Goal: Information Seeking & Learning: Learn about a topic

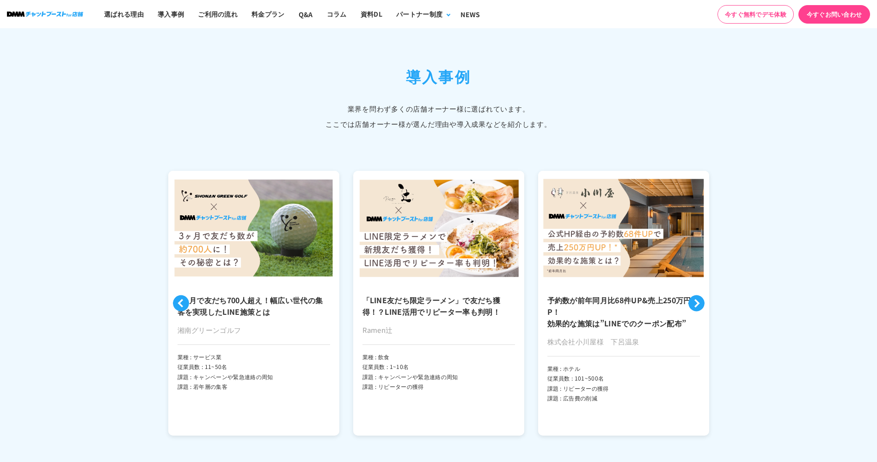
scroll to position [2350, 0]
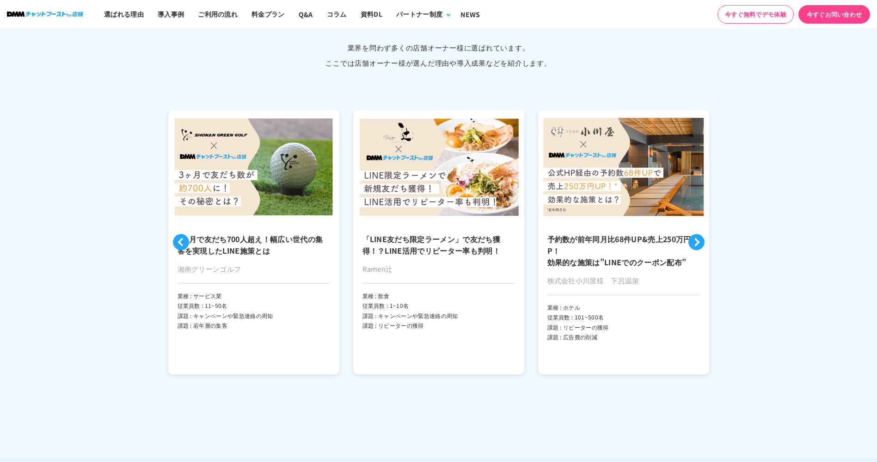
click at [700, 240] on button "Next" at bounding box center [697, 242] width 16 height 16
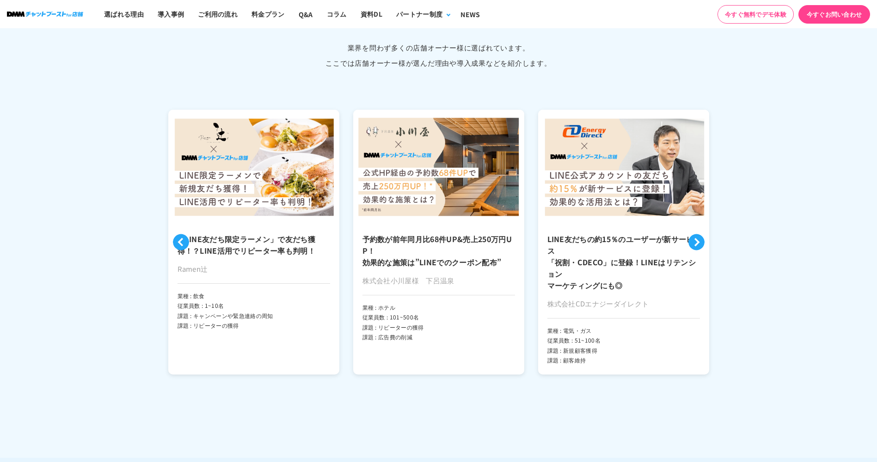
click at [698, 239] on button "Next" at bounding box center [697, 242] width 16 height 16
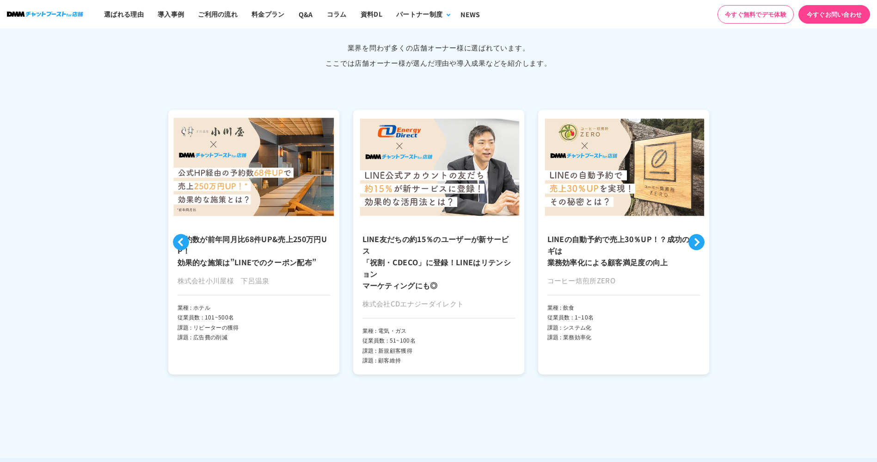
click at [698, 239] on button "Next" at bounding box center [697, 242] width 16 height 16
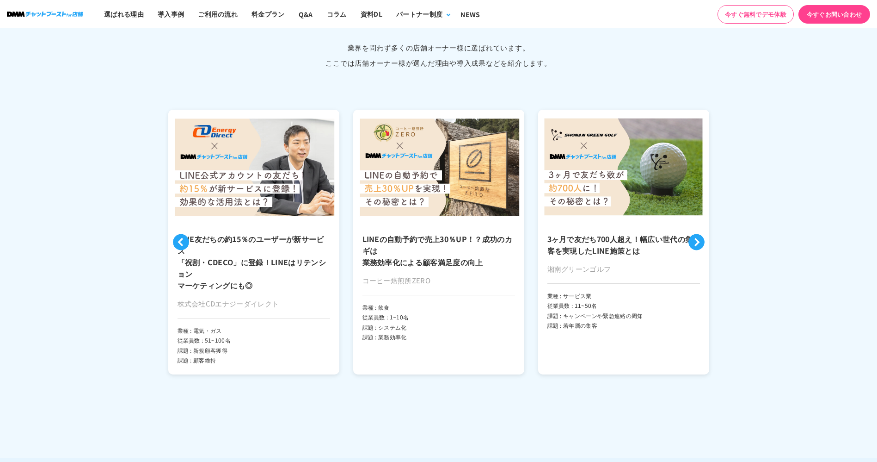
click at [698, 239] on button "Next" at bounding box center [697, 242] width 16 height 16
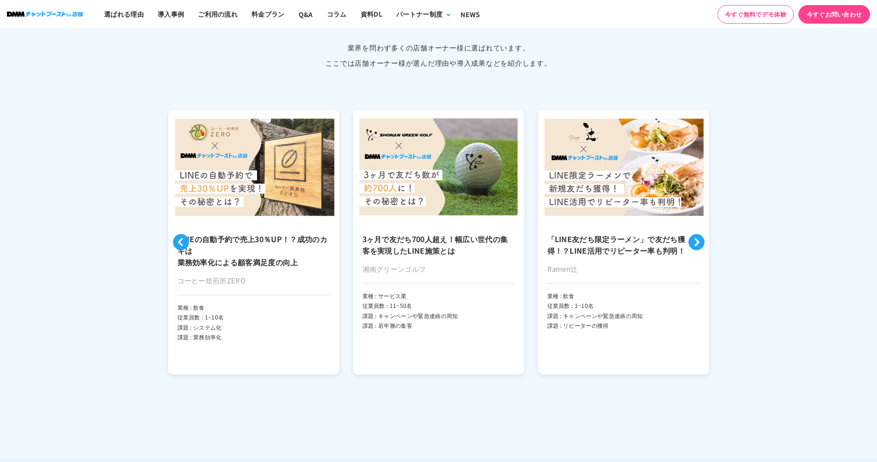
click at [698, 239] on button "Next" at bounding box center [697, 242] width 16 height 16
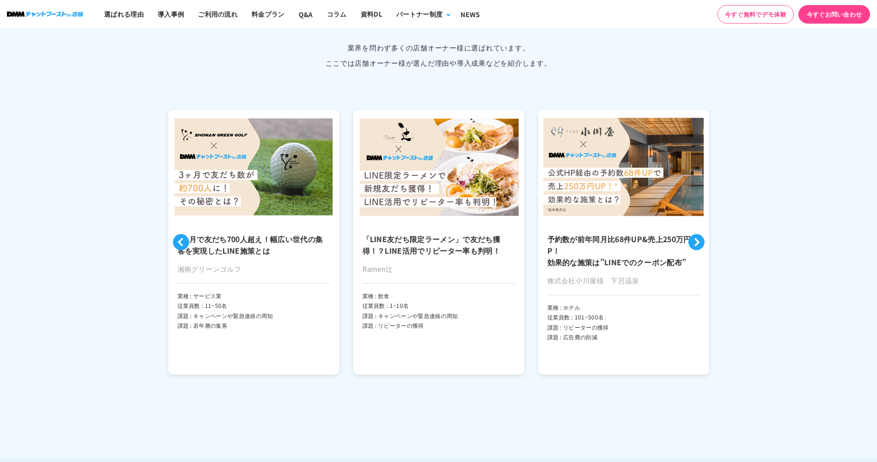
click at [457, 233] on h3 "「LINE友だち限定ラーメン」で友だち獲得！？LINE活用でリピーター率も判明！" at bounding box center [439, 244] width 153 height 23
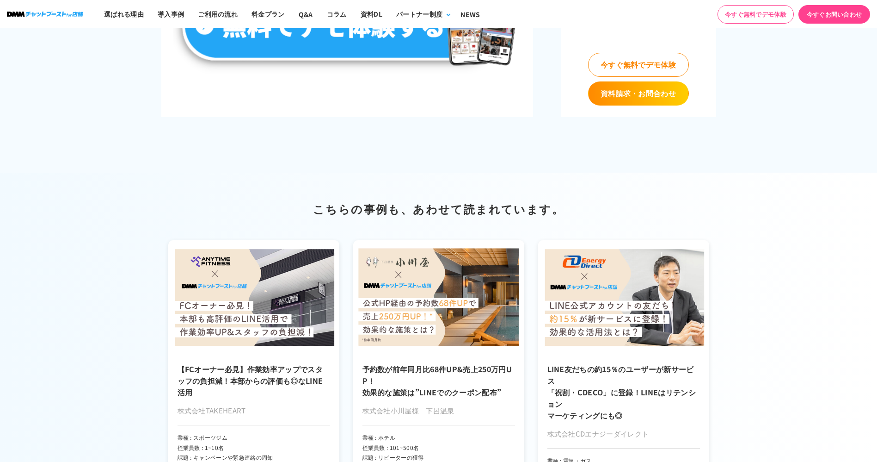
scroll to position [4243, 0]
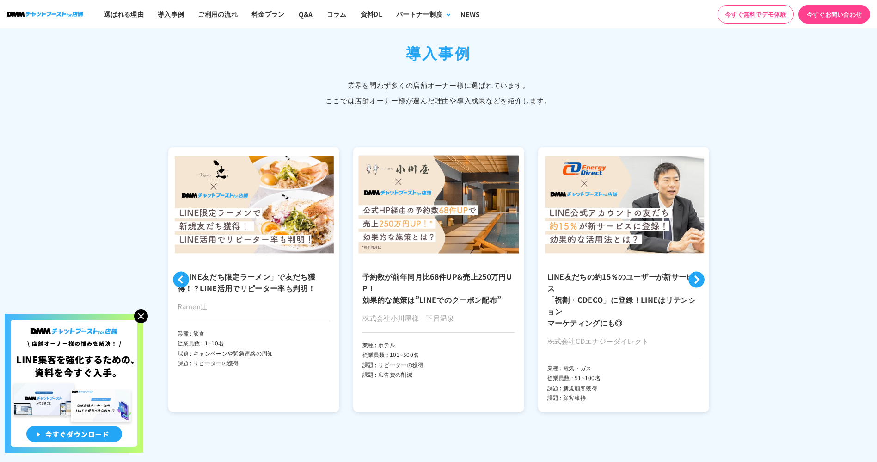
scroll to position [2103, 0]
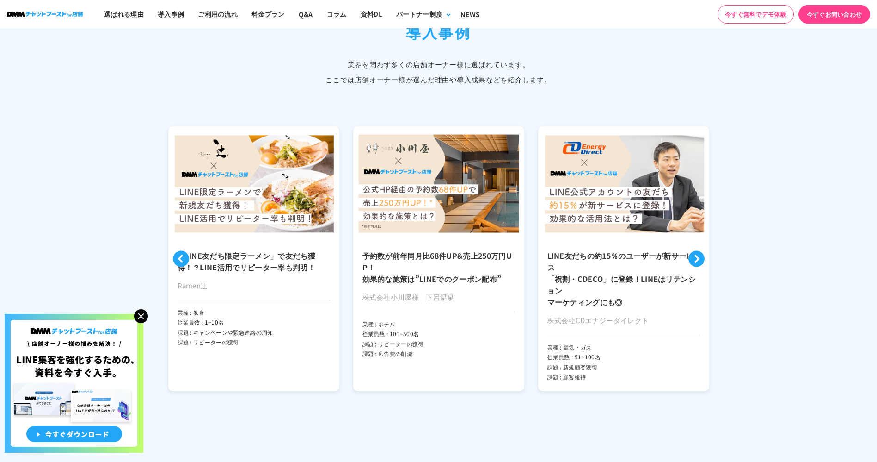
click at [184, 252] on button "Previous" at bounding box center [181, 258] width 16 height 16
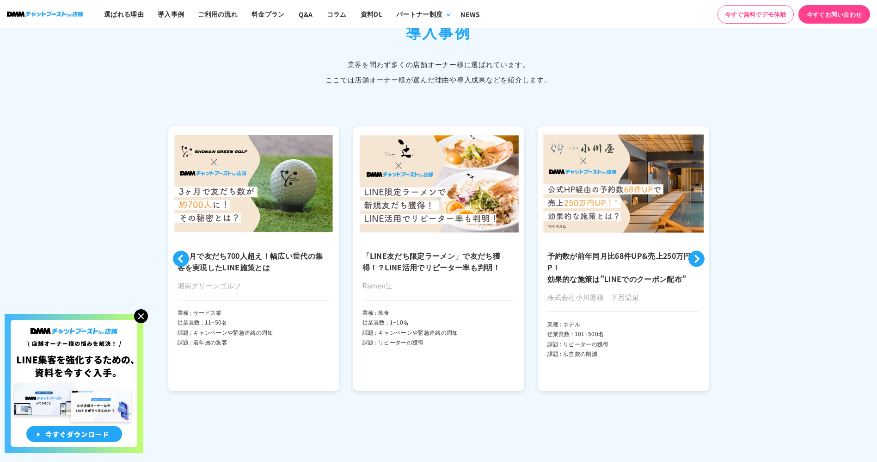
click at [191, 256] on h3 "3ヶ月で友だち700人超え！幅広い世代の集客を実現したLINE施策とは" at bounding box center [254, 261] width 153 height 23
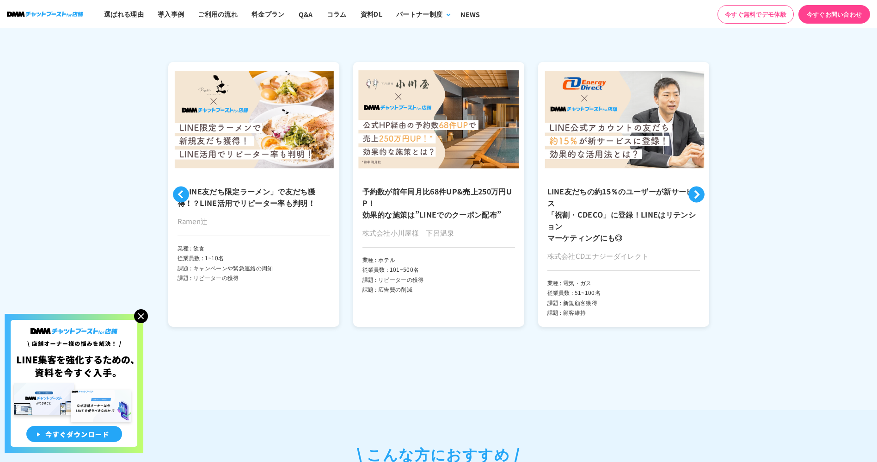
scroll to position [2151, 0]
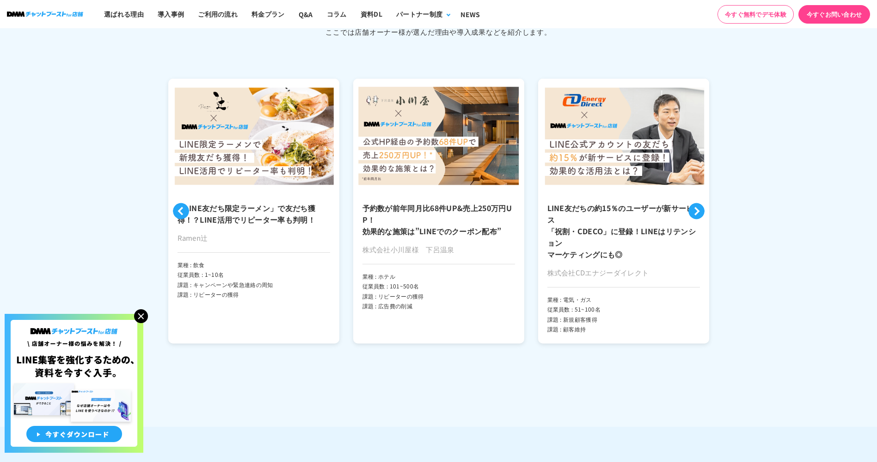
click at [178, 210] on button "Previous" at bounding box center [181, 211] width 16 height 16
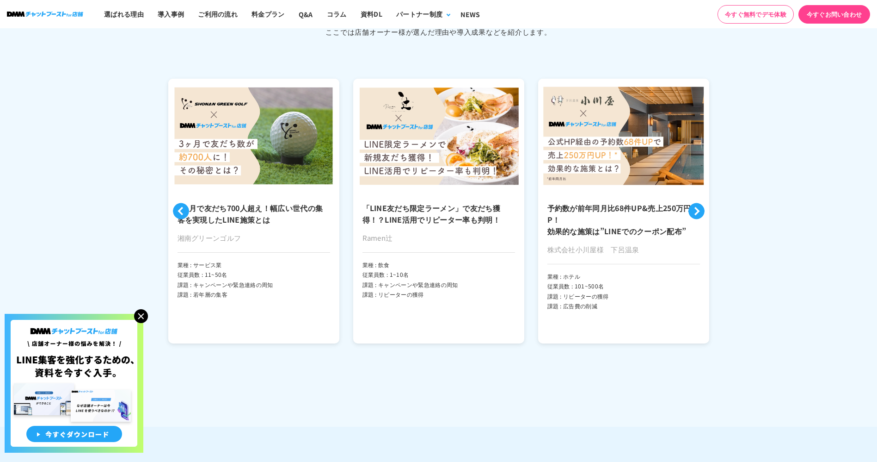
click at [178, 210] on button "Previous" at bounding box center [181, 211] width 16 height 16
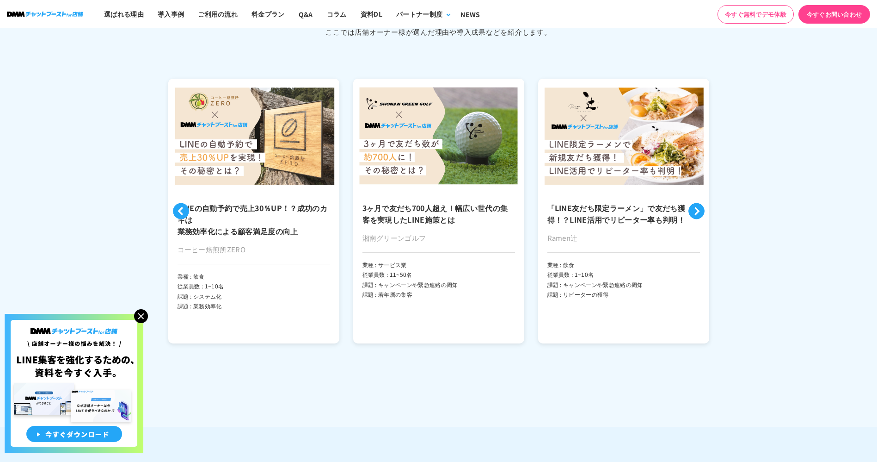
click at [178, 210] on button "Previous" at bounding box center [181, 211] width 16 height 16
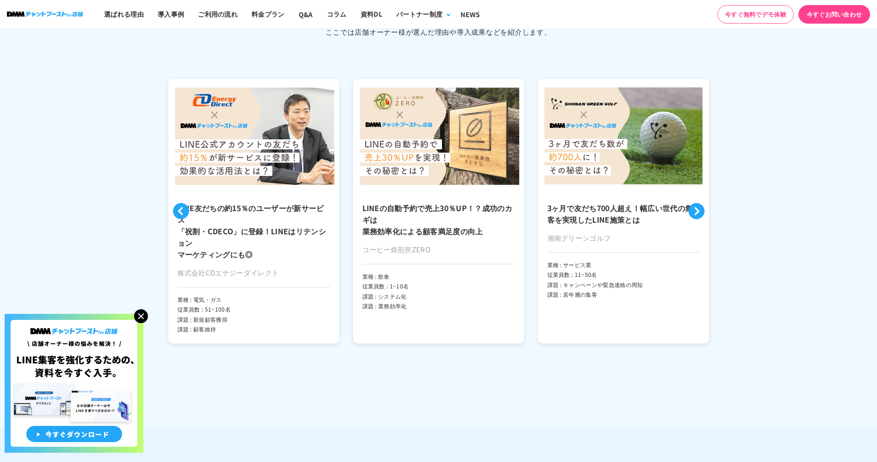
click at [178, 210] on button "Previous" at bounding box center [181, 211] width 16 height 16
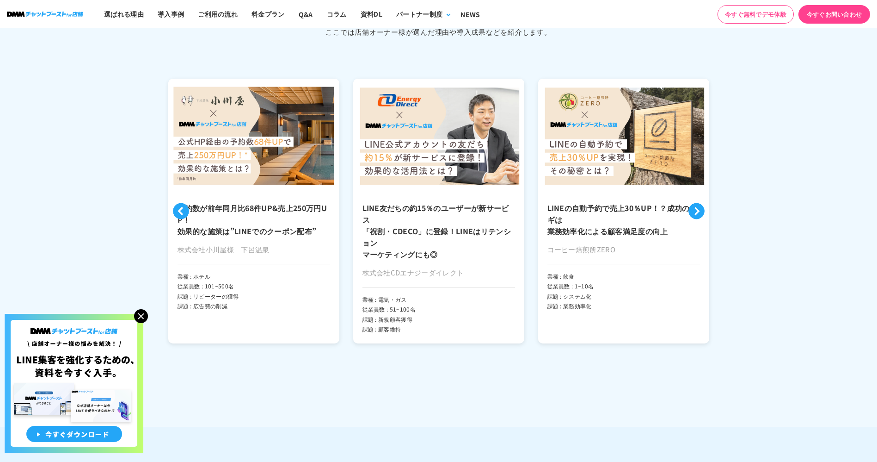
click at [178, 210] on button "Previous" at bounding box center [181, 211] width 16 height 16
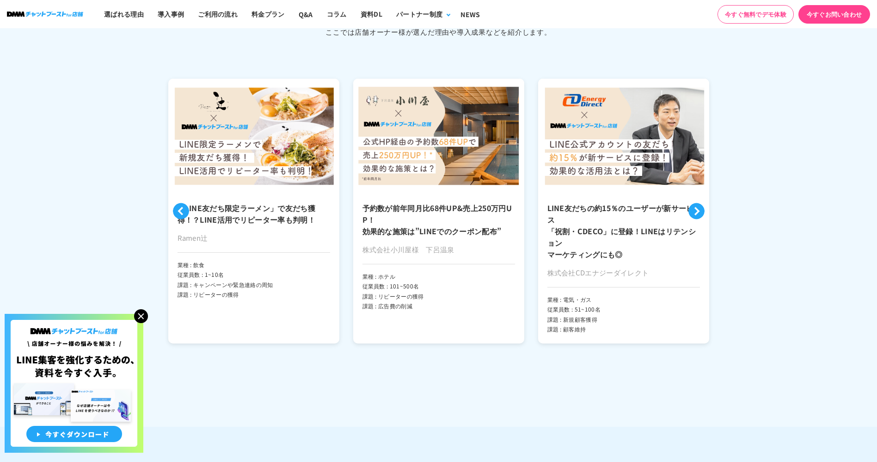
click at [178, 210] on button "Previous" at bounding box center [181, 211] width 16 height 16
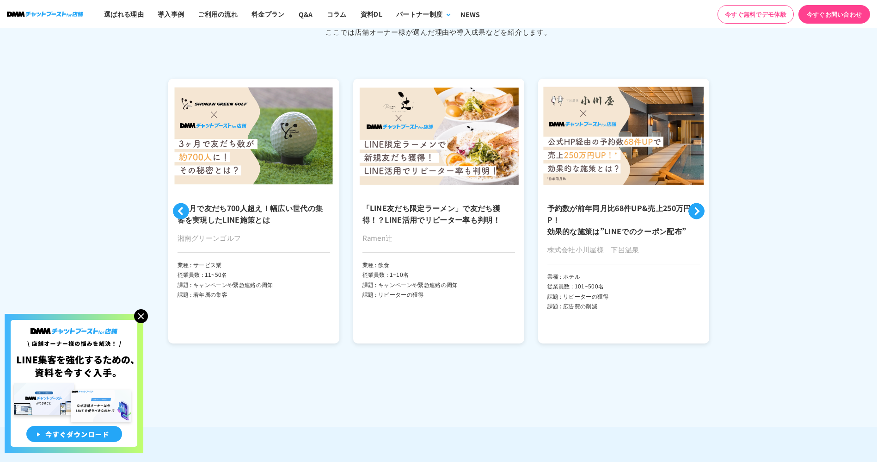
click at [178, 210] on button "Previous" at bounding box center [181, 211] width 16 height 16
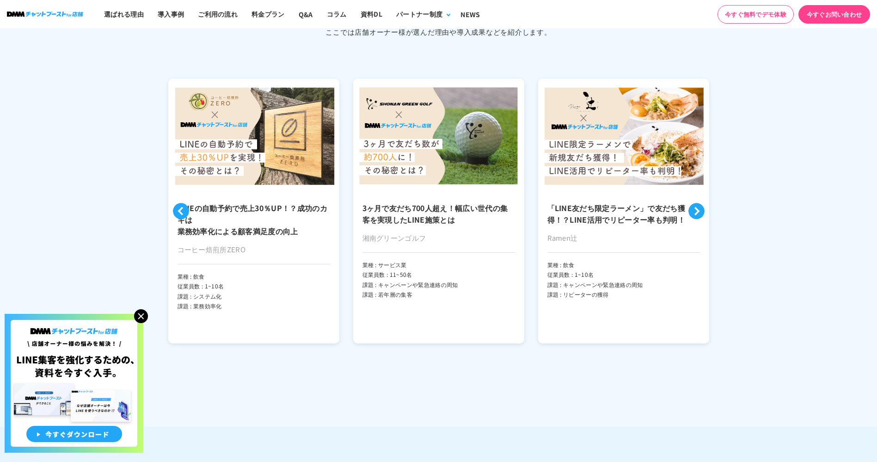
click at [178, 210] on button "Previous" at bounding box center [181, 211] width 16 height 16
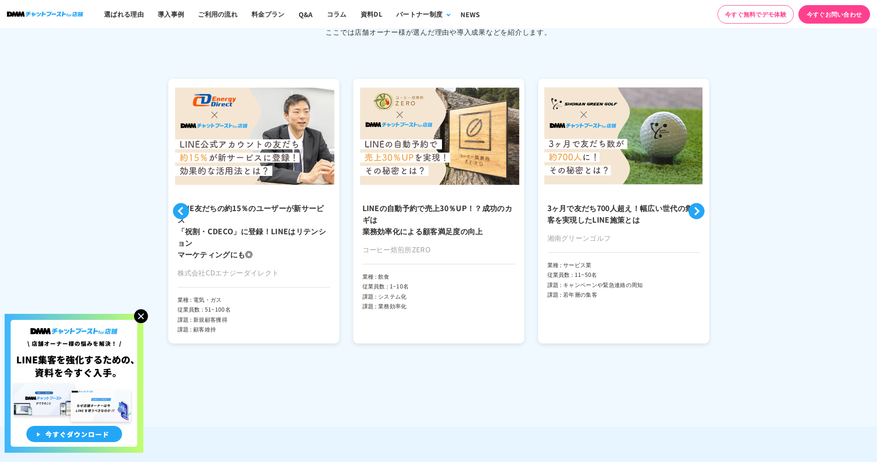
click at [178, 210] on button "Previous" at bounding box center [181, 211] width 16 height 16
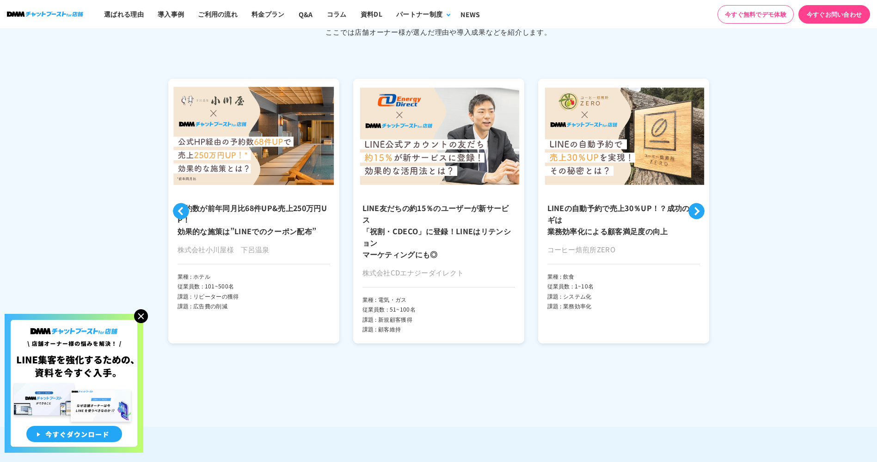
click at [178, 210] on button "Previous" at bounding box center [181, 211] width 16 height 16
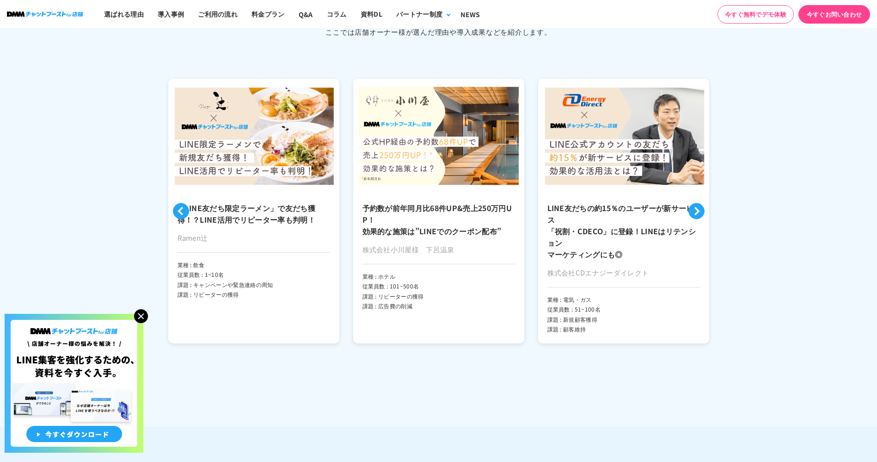
click at [434, 170] on img at bounding box center [438, 136] width 171 height 114
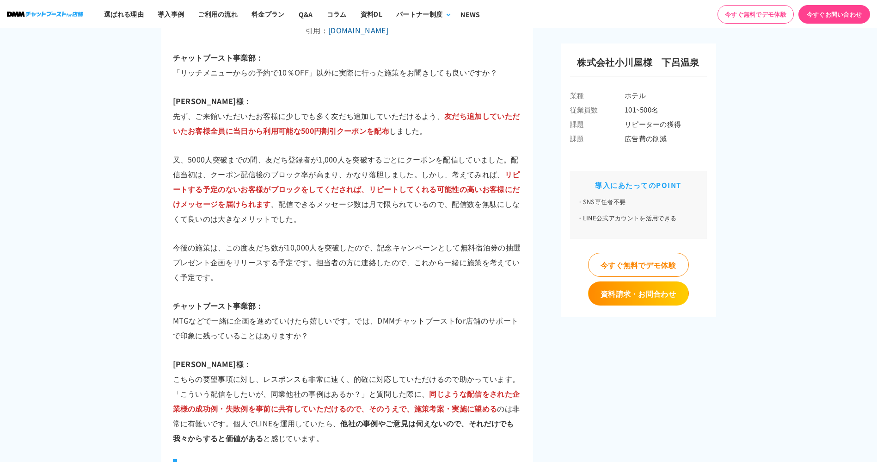
scroll to position [3430, 0]
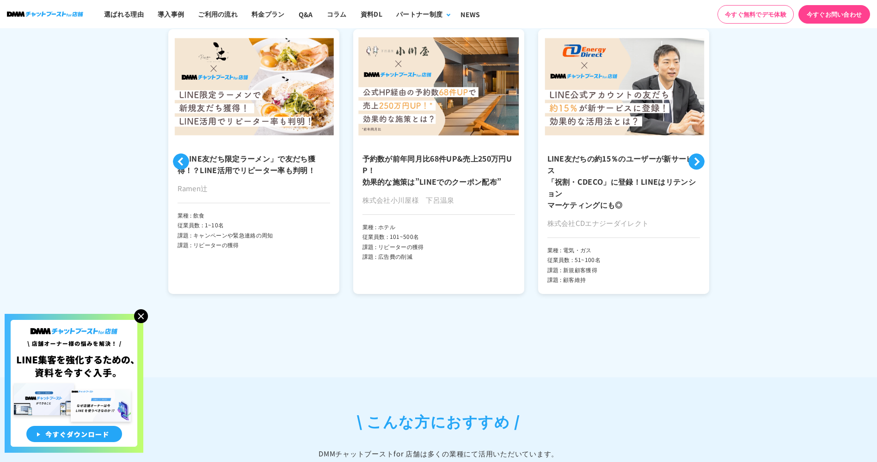
scroll to position [2087, 0]
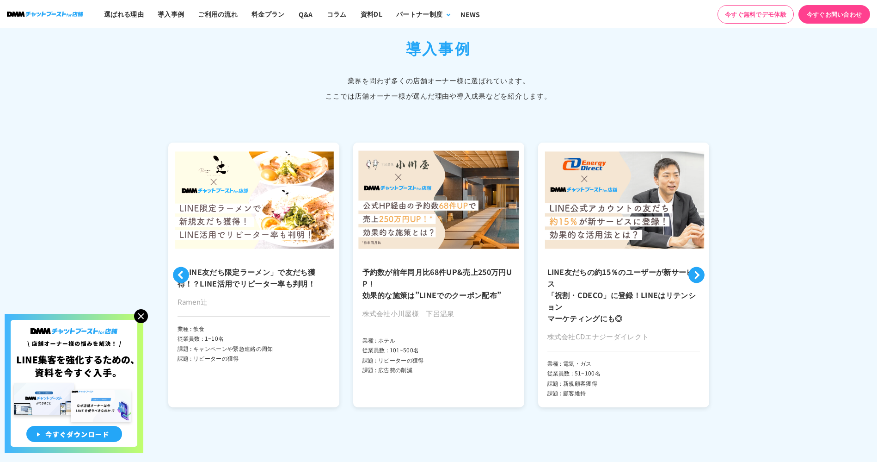
click at [250, 250] on img at bounding box center [253, 199] width 171 height 114
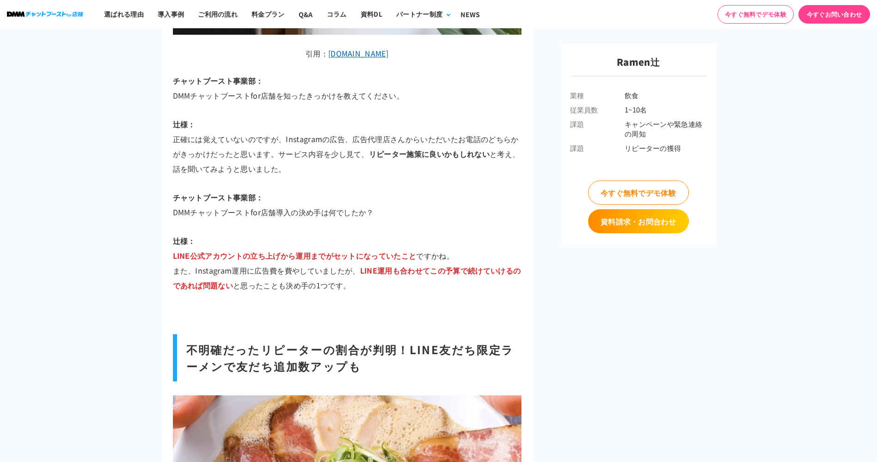
scroll to position [2236, 0]
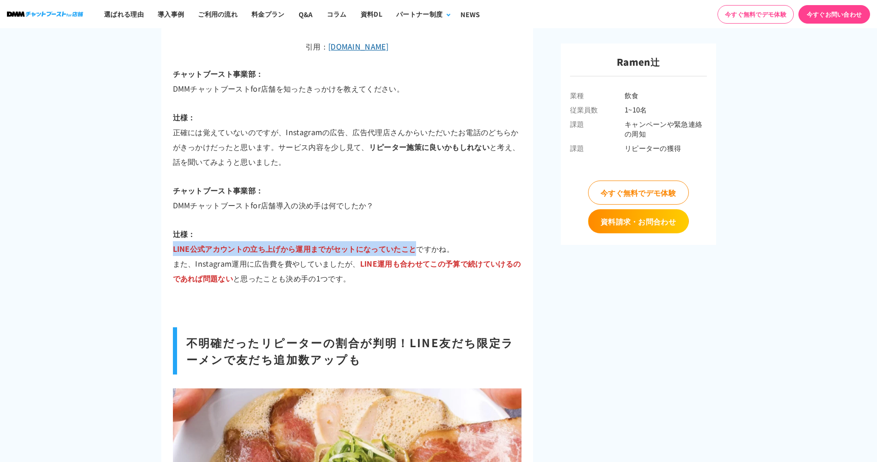
drag, startPoint x: 169, startPoint y: 244, endPoint x: 416, endPoint y: 253, distance: 247.6
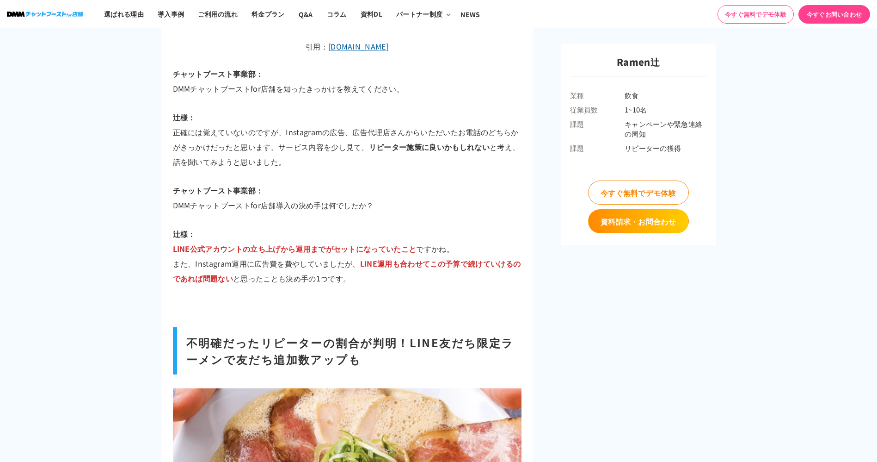
click at [416, 253] on p "辻様： LINE公式アカウントの立ち上げから運用までがセットになっていたこと ですかね。 また、Instagram運用に広告費を費やしていましたが、 LINE…" at bounding box center [347, 255] width 349 height 59
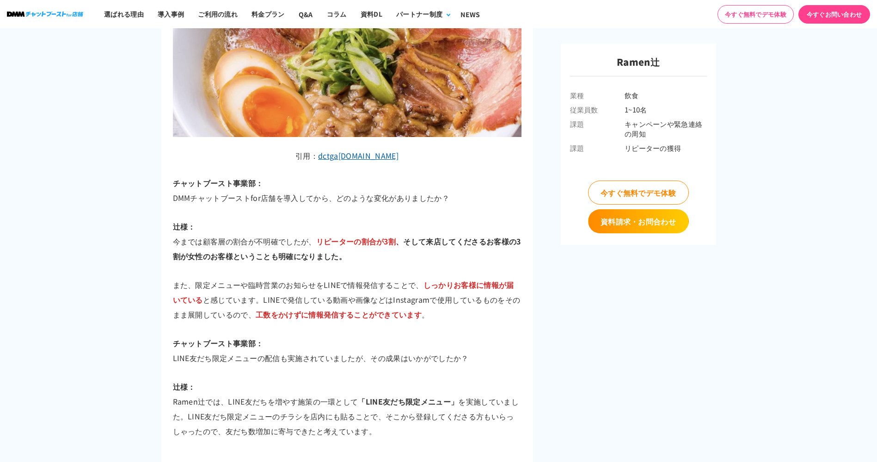
scroll to position [2661, 0]
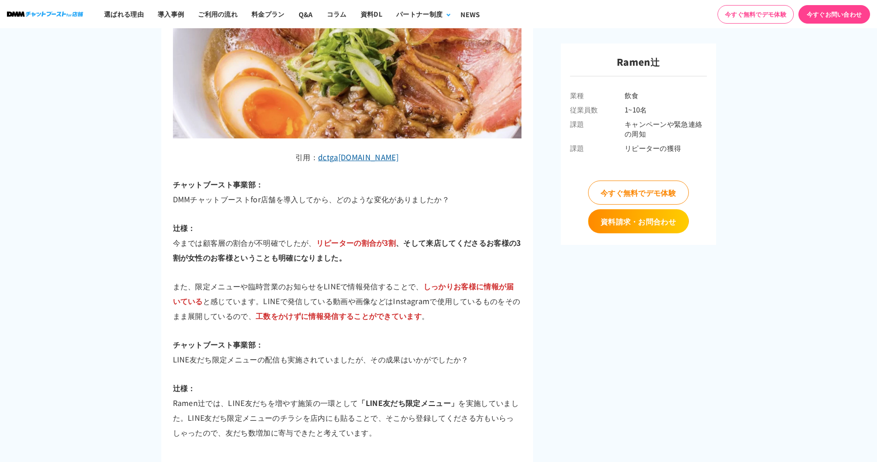
click at [382, 239] on span "リピーターの割合が3割" at bounding box center [356, 242] width 80 height 11
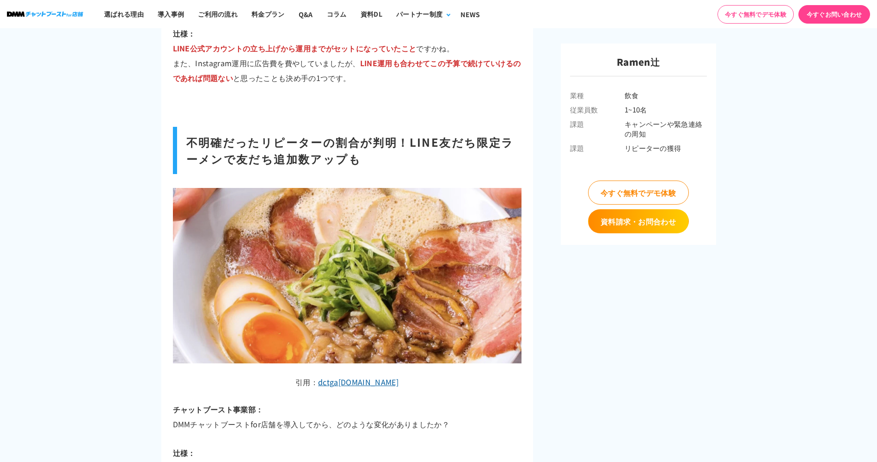
scroll to position [2435, 0]
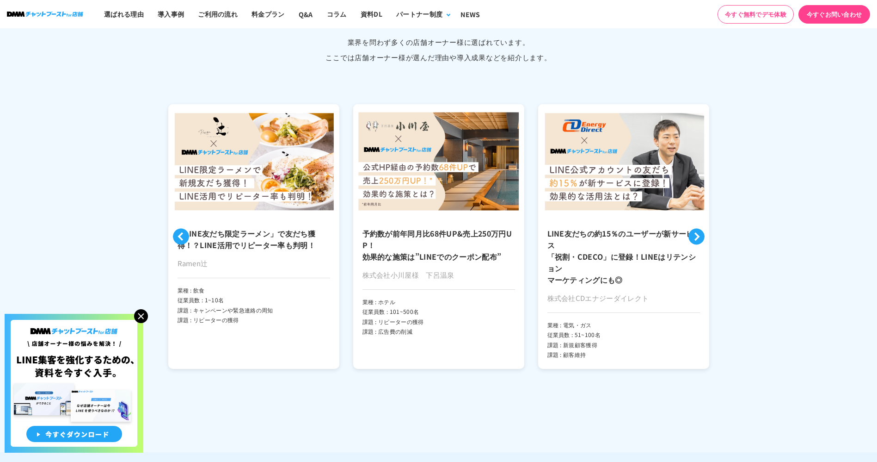
scroll to position [2125, 0]
